Goal: Transaction & Acquisition: Purchase product/service

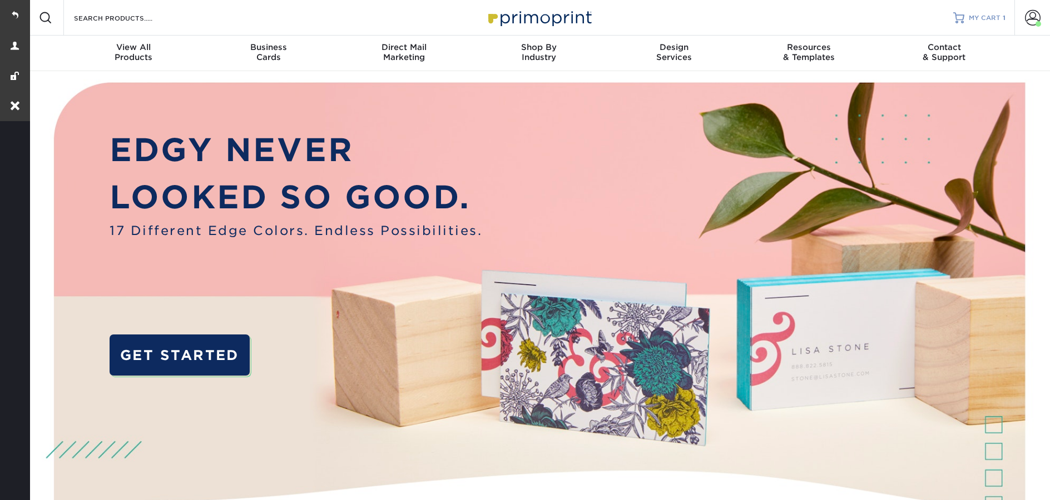
click at [964, 15] on div at bounding box center [958, 17] width 11 height 11
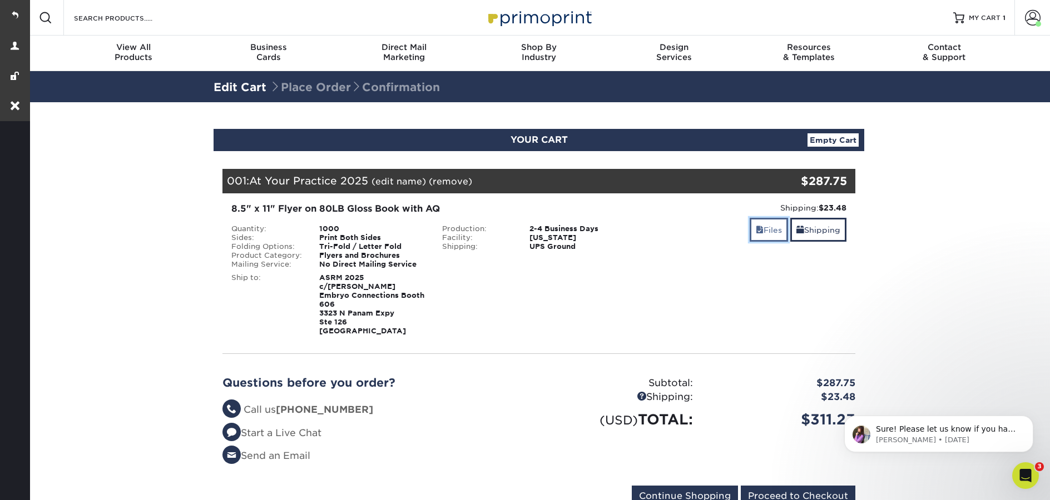
click at [767, 237] on link "Files" at bounding box center [769, 230] width 38 height 24
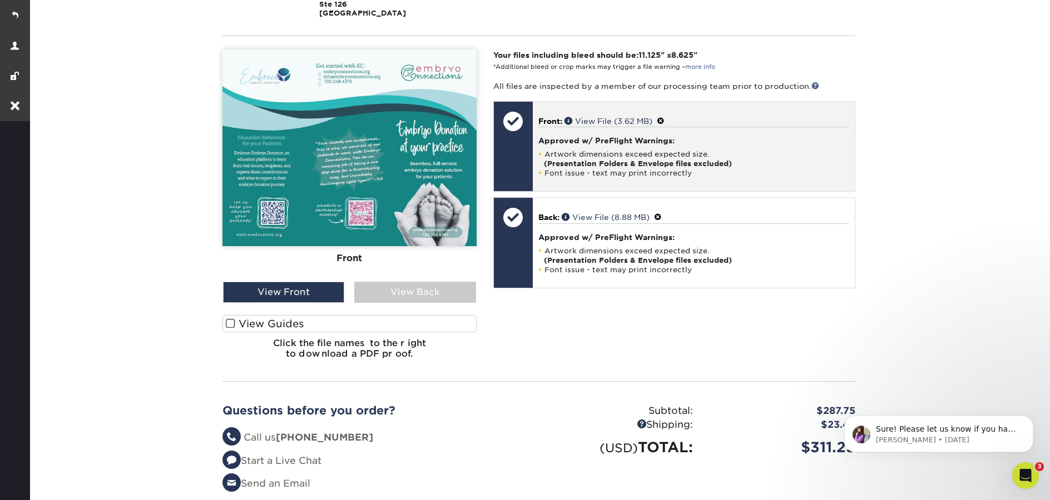
scroll to position [316, 0]
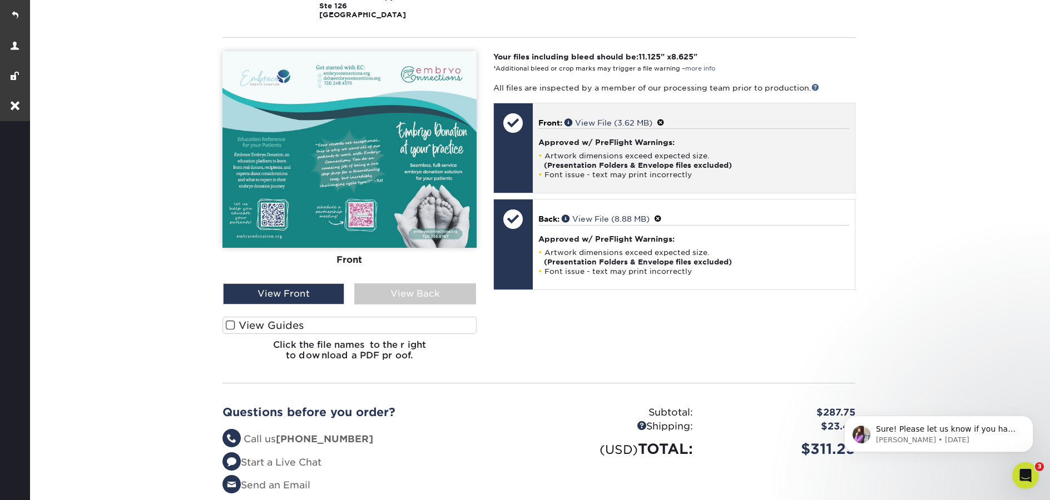
click at [665, 118] on span at bounding box center [661, 122] width 8 height 9
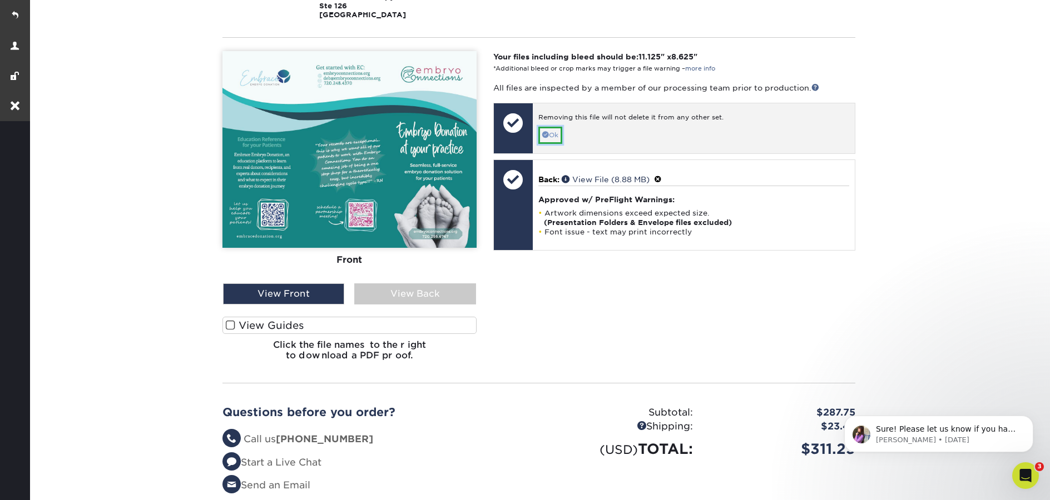
click at [553, 127] on link "Ok" at bounding box center [550, 135] width 24 height 17
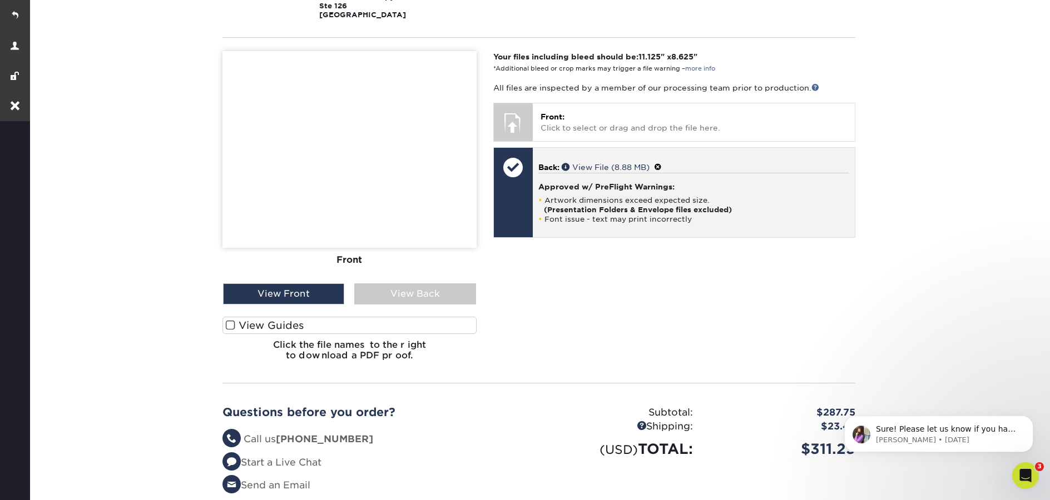
click at [661, 163] on span at bounding box center [658, 167] width 8 height 9
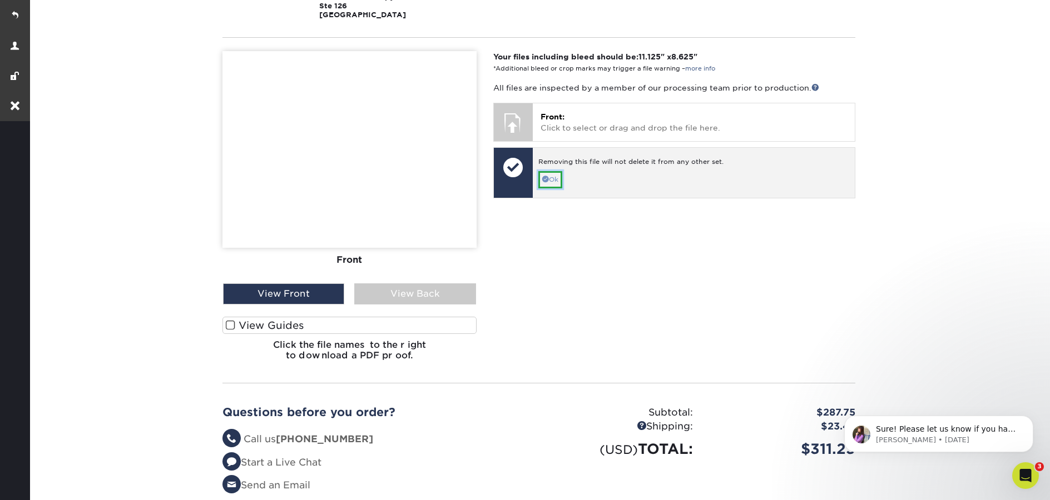
click at [553, 173] on link "Ok" at bounding box center [550, 179] width 24 height 17
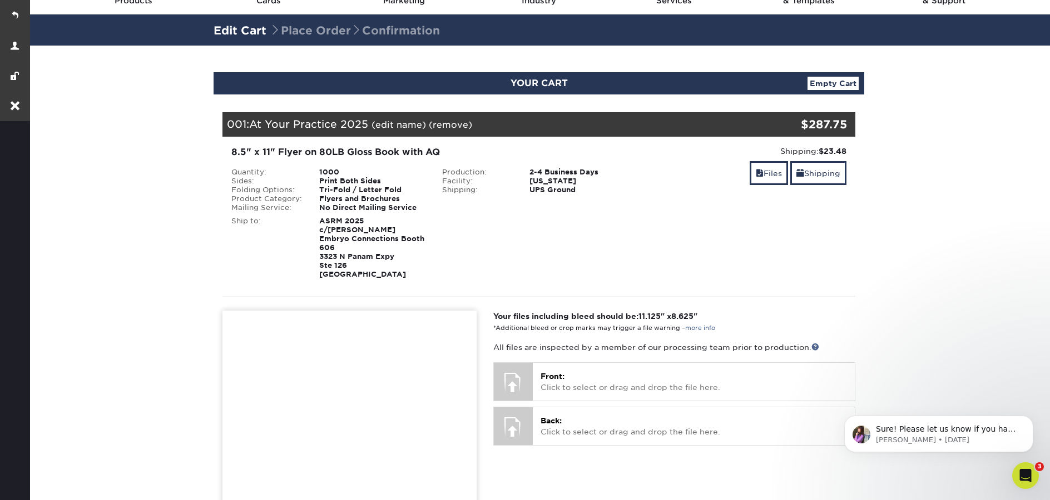
scroll to position [0, 0]
